Goal: Contribute content

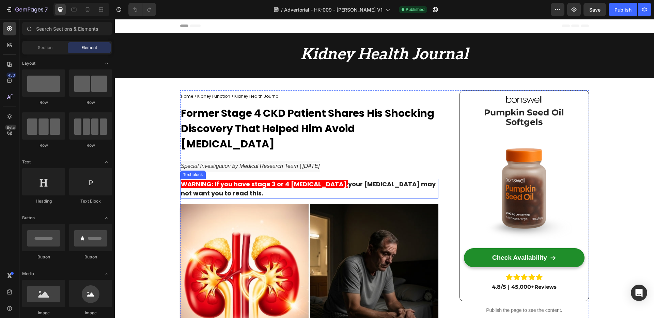
click at [252, 219] on img at bounding box center [309, 277] width 258 height 146
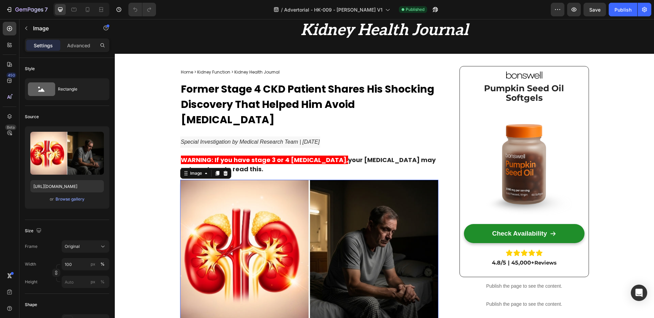
scroll to position [50, 0]
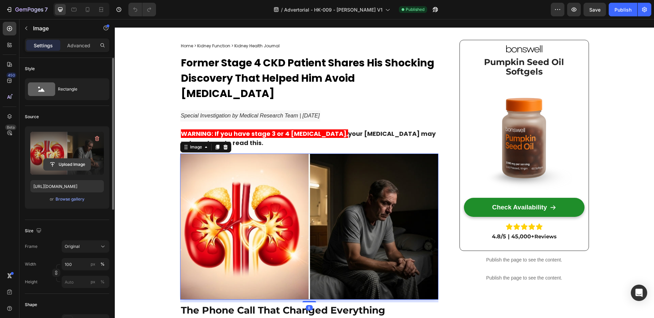
click at [77, 163] on input "file" at bounding box center [67, 165] width 47 height 12
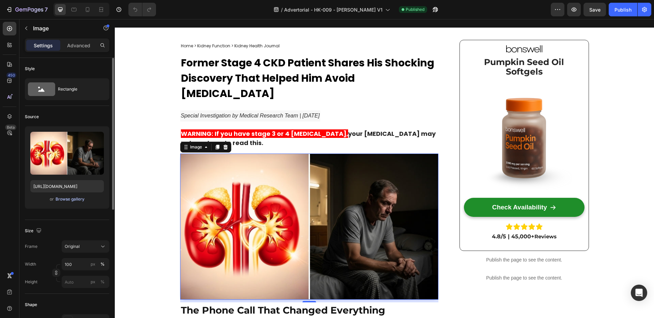
click at [66, 198] on div "Browse gallery" at bounding box center [69, 199] width 29 height 6
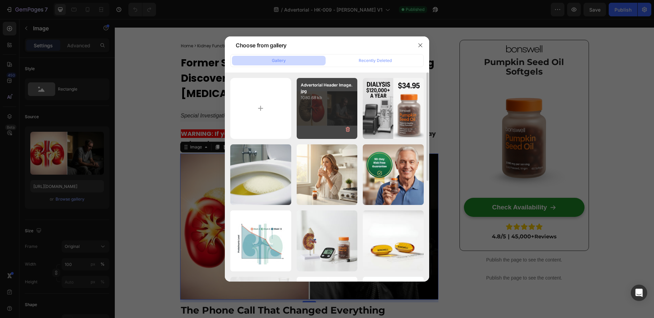
click at [311, 115] on div "Advertorial Header Image.jpg 1080.68 kb" at bounding box center [326, 108] width 61 height 61
type input "[URL][DOMAIN_NAME]"
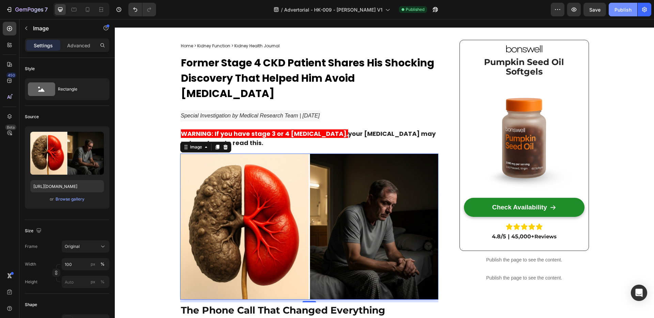
click at [619, 10] on div "Publish" at bounding box center [622, 9] width 17 height 7
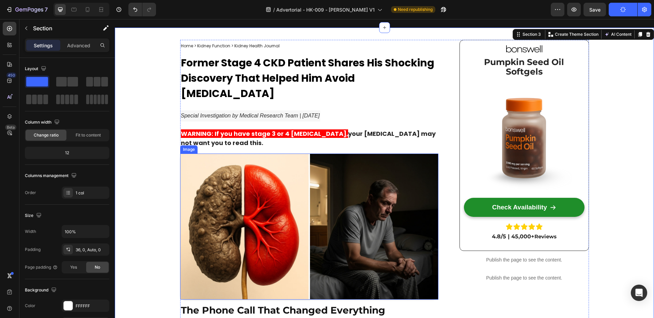
click at [215, 171] on img at bounding box center [309, 227] width 258 height 146
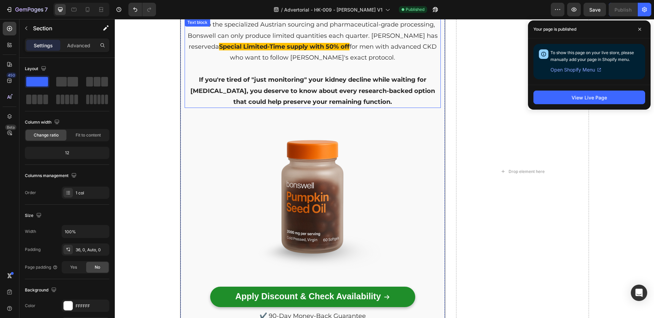
scroll to position [3771, 0]
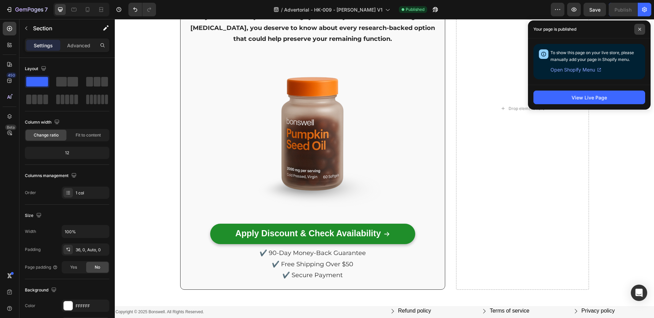
click at [640, 28] on icon at bounding box center [639, 29] width 3 height 3
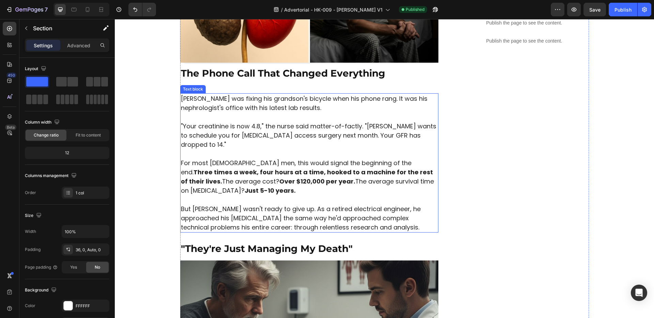
scroll to position [0, 0]
